Goal: Find specific page/section: Find specific page/section

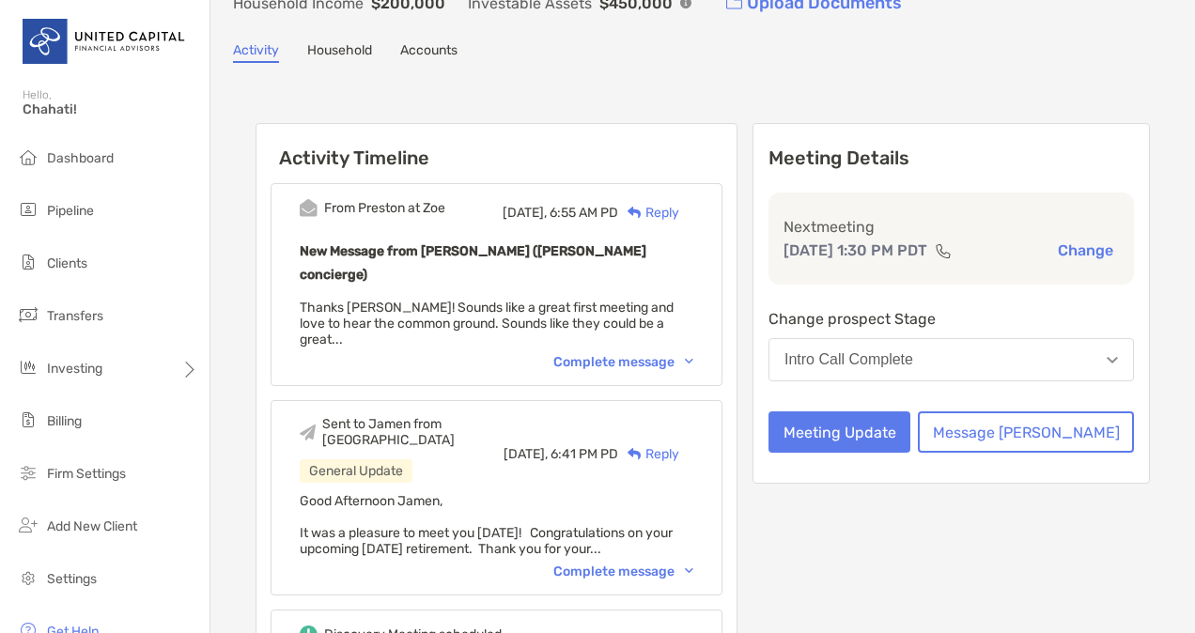
scroll to position [136, 0]
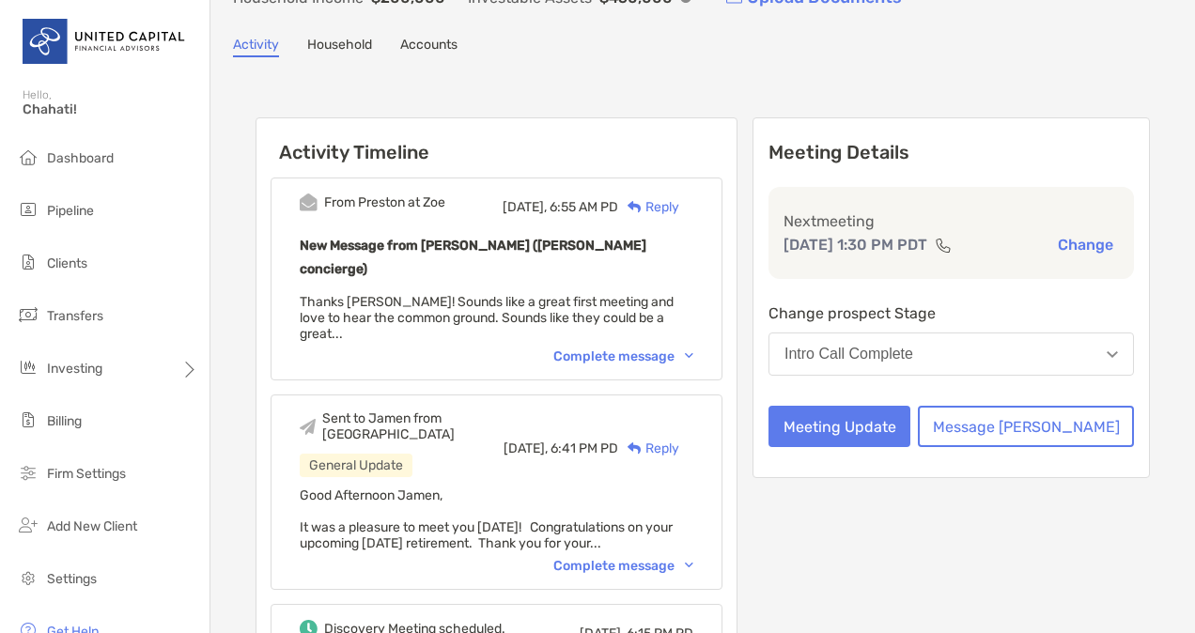
click at [678, 516] on div "Sent to Jamen from Chahati General Update Yesterday, 6:41 PM PD Reply Good Afte…" at bounding box center [497, 492] width 452 height 195
click at [687, 558] on div "Complete message" at bounding box center [623, 566] width 140 height 16
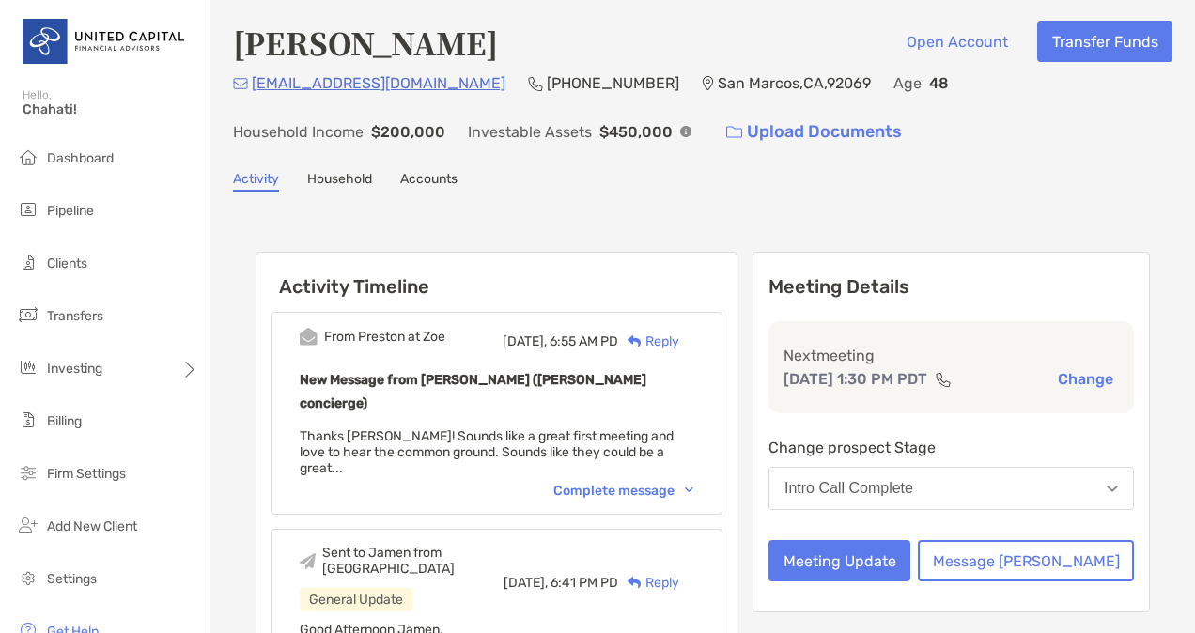
scroll to position [0, 0]
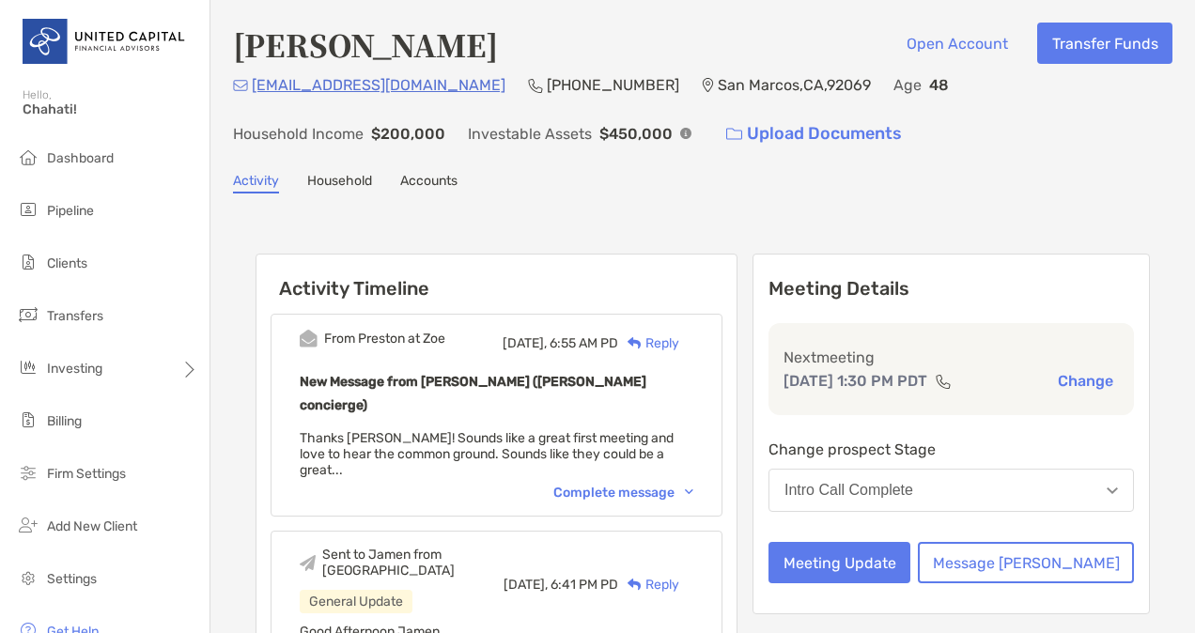
click at [76, 288] on ul "Dashboard Pipeline Clients Transfers Investing Billing Firm Settings" at bounding box center [105, 324] width 210 height 368
click at [70, 265] on span "Clients" at bounding box center [67, 264] width 40 height 16
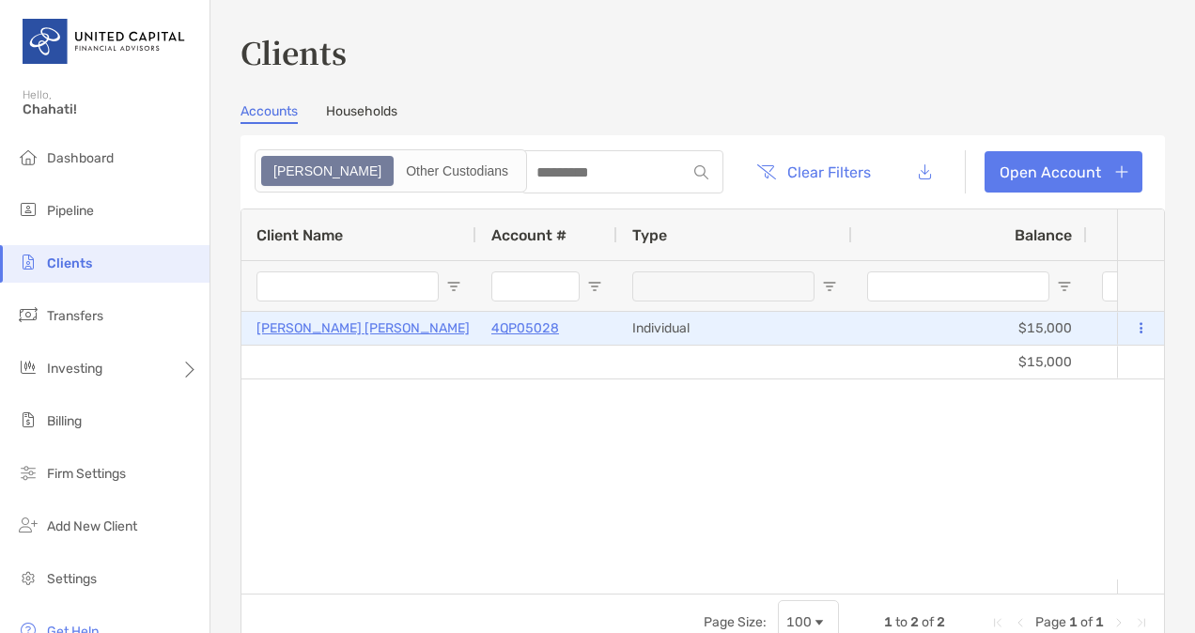
click at [340, 331] on p "[PERSON_NAME] [PERSON_NAME]" at bounding box center [363, 328] width 213 height 23
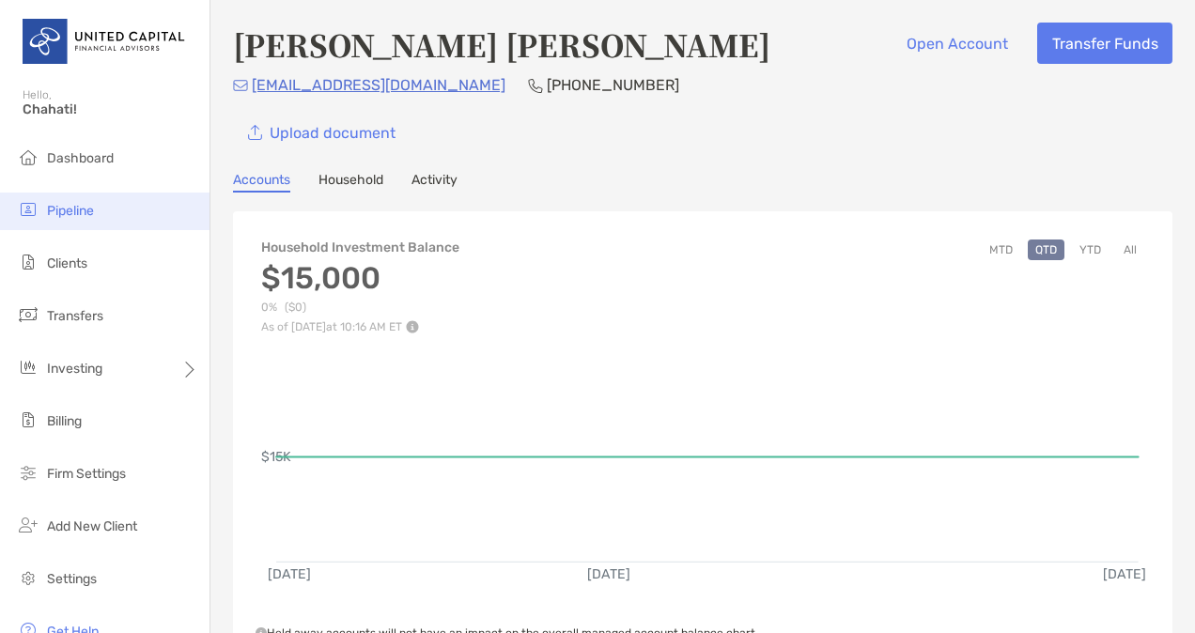
click at [70, 210] on span "Pipeline" at bounding box center [70, 211] width 47 height 16
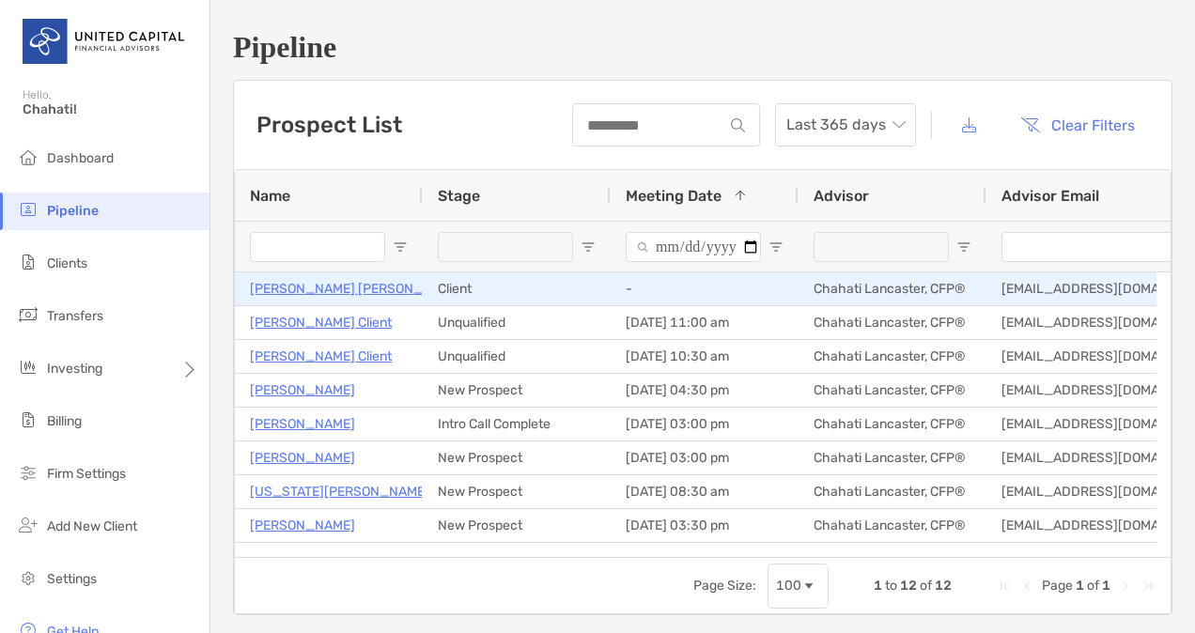
click at [297, 288] on p "[PERSON_NAME] [PERSON_NAME]" at bounding box center [356, 288] width 213 height 23
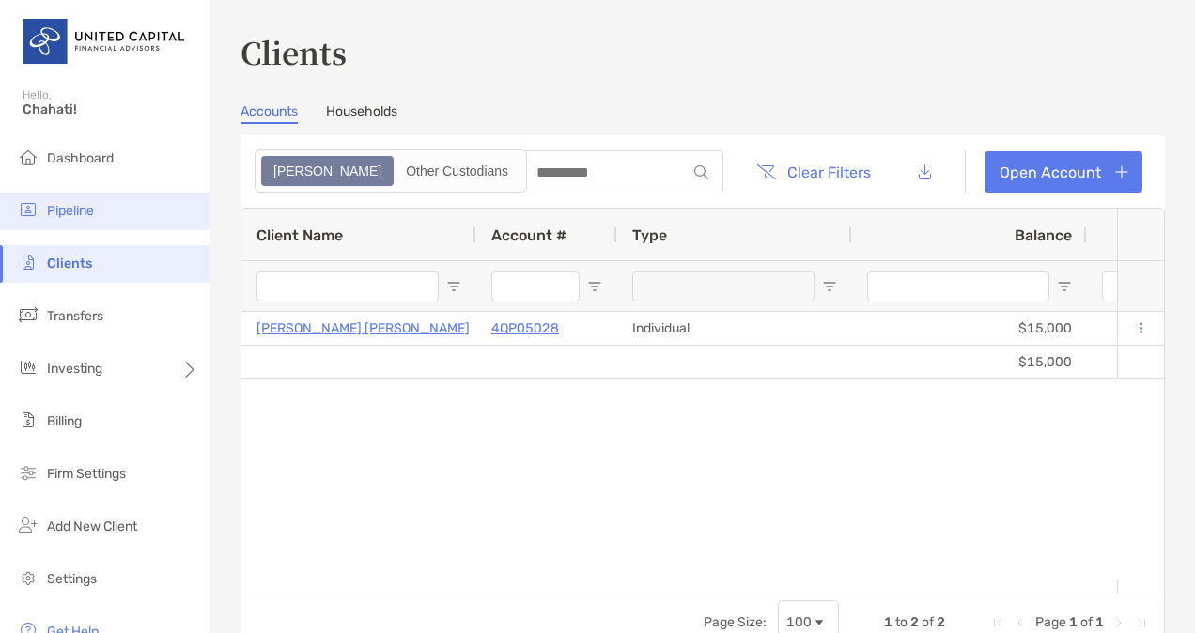
click at [77, 211] on span "Pipeline" at bounding box center [70, 211] width 47 height 16
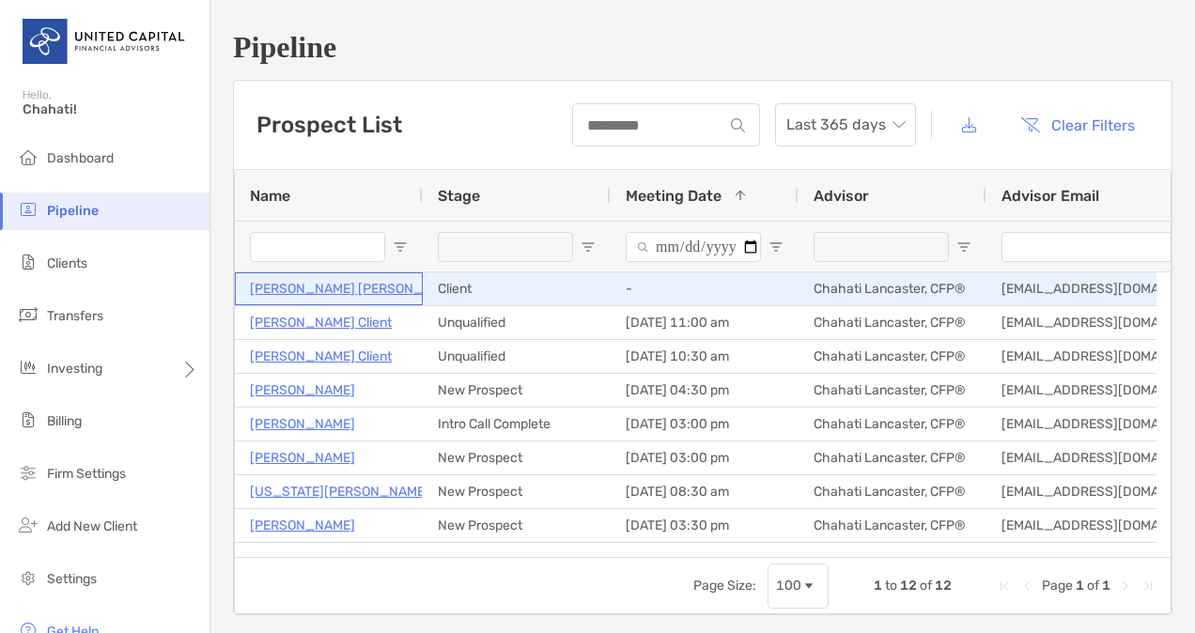
click at [298, 289] on p "[PERSON_NAME] [PERSON_NAME]" at bounding box center [356, 288] width 213 height 23
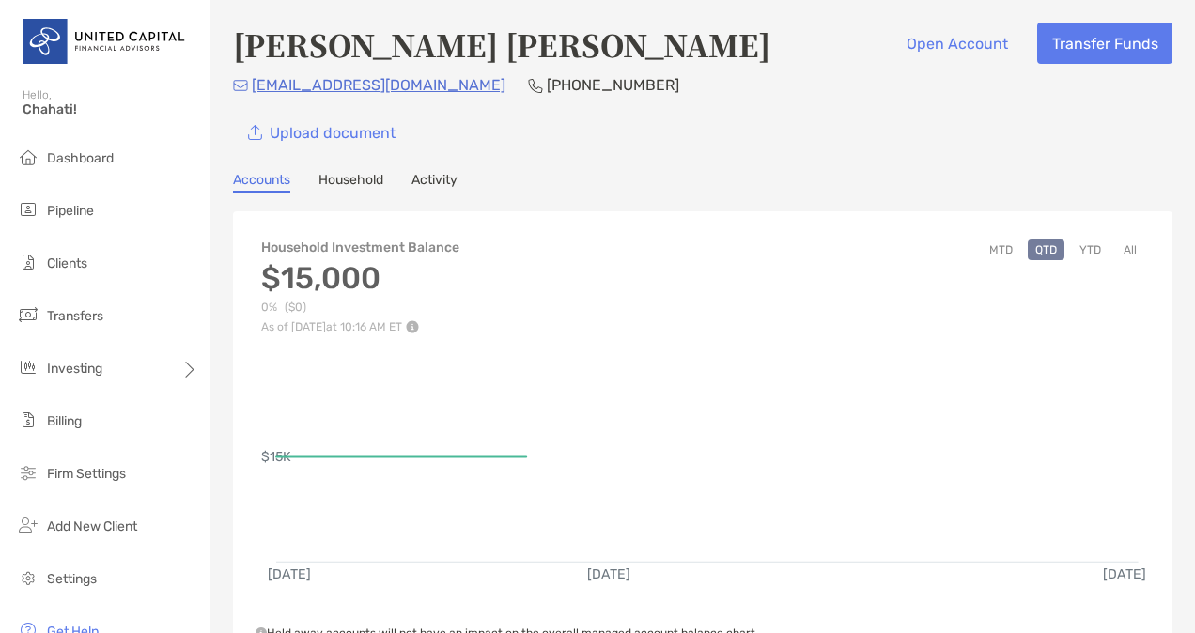
click at [360, 180] on link "Household" at bounding box center [351, 182] width 65 height 21
